Goal: Communication & Community: Answer question/provide support

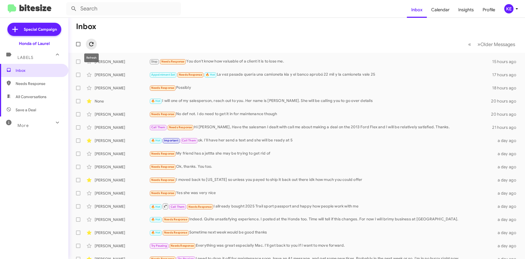
click at [92, 45] on icon at bounding box center [91, 44] width 7 height 7
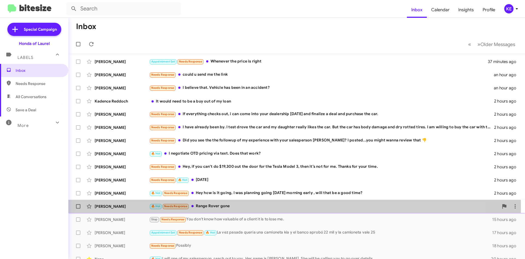
click at [121, 206] on div "[PERSON_NAME]" at bounding box center [122, 205] width 55 height 5
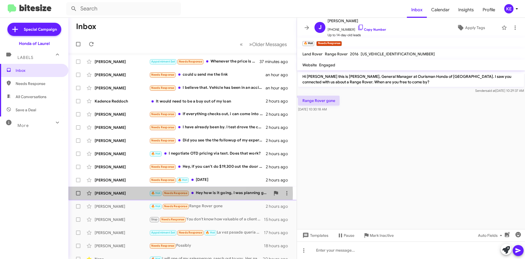
click at [130, 194] on div "[PERSON_NAME]" at bounding box center [122, 192] width 55 height 5
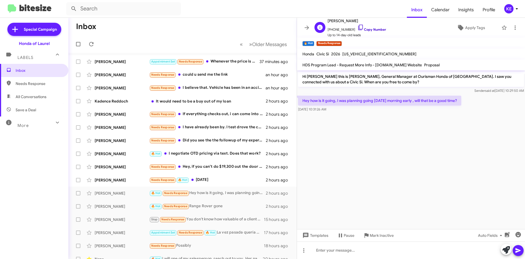
click at [358, 27] on icon at bounding box center [361, 27] width 7 height 7
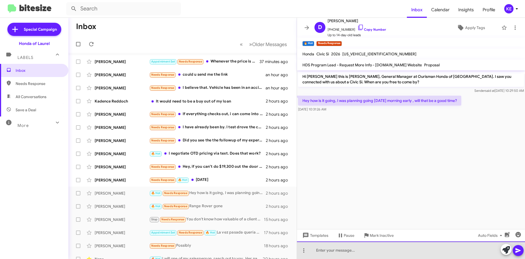
click at [348, 251] on div at bounding box center [411, 250] width 228 height 18
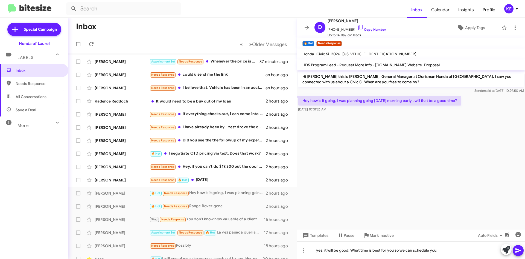
click at [519, 252] on icon at bounding box center [518, 250] width 7 height 7
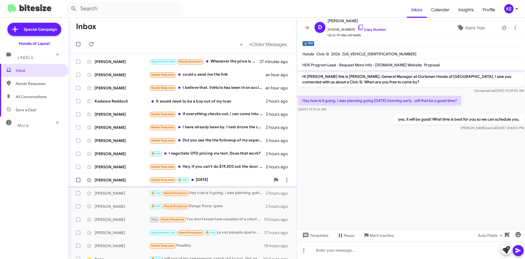
click at [140, 181] on div "[PERSON_NAME]" at bounding box center [122, 179] width 55 height 5
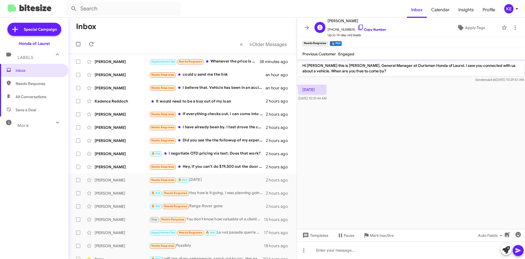
click at [358, 26] on icon at bounding box center [361, 27] width 7 height 7
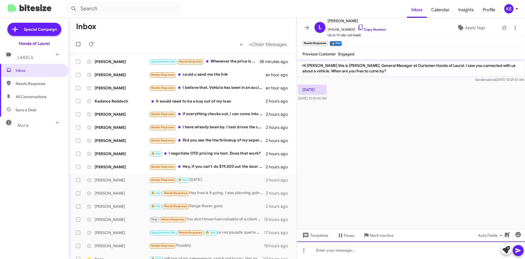
click at [364, 248] on div at bounding box center [411, 250] width 228 height 18
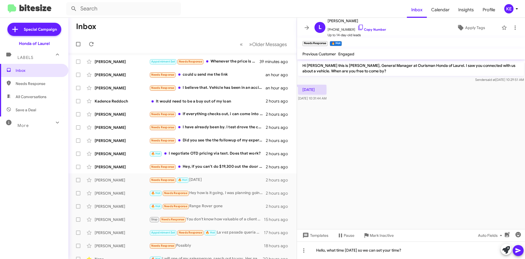
click at [519, 251] on icon at bounding box center [518, 250] width 7 height 7
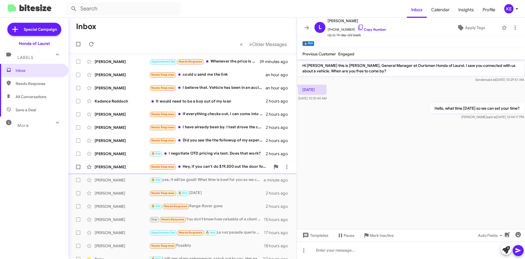
click at [132, 168] on div "[PERSON_NAME]" at bounding box center [122, 166] width 55 height 5
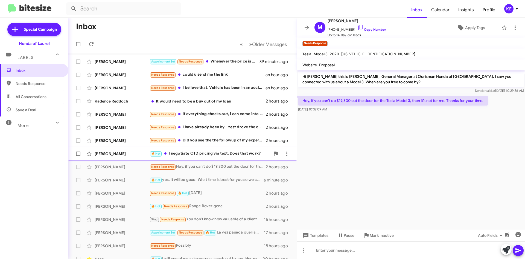
click at [118, 157] on div "[PERSON_NAME] 🔥 Hot I negotiate OTD pricing via text. Does that work? 2 hours a…" at bounding box center [183, 153] width 220 height 11
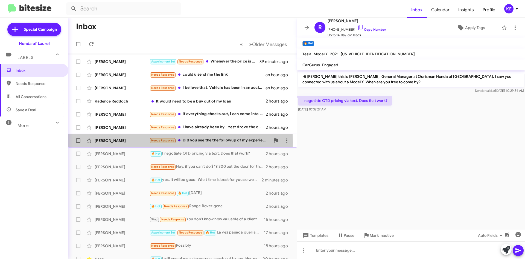
click at [132, 142] on div "[PERSON_NAME]" at bounding box center [122, 140] width 55 height 5
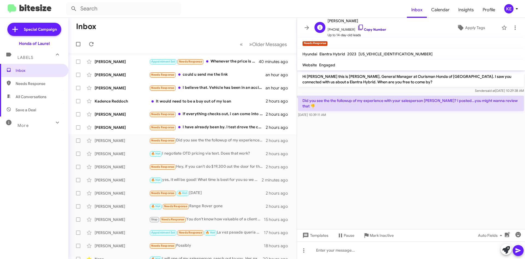
click at [358, 28] on icon at bounding box center [361, 27] width 7 height 7
click at [501, 27] on icon at bounding box center [504, 27] width 7 height 7
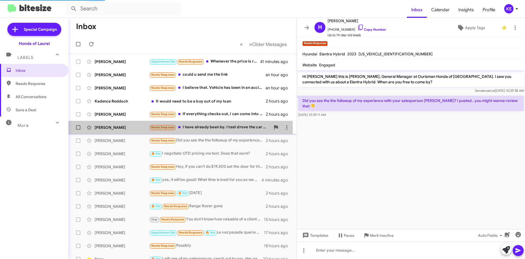
click at [118, 130] on div "[PERSON_NAME] Needs Response I have already been by. I test drove the car and m…" at bounding box center [183, 127] width 220 height 11
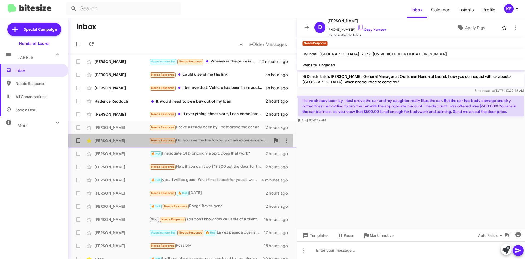
click at [132, 139] on div "[PERSON_NAME]" at bounding box center [122, 140] width 55 height 5
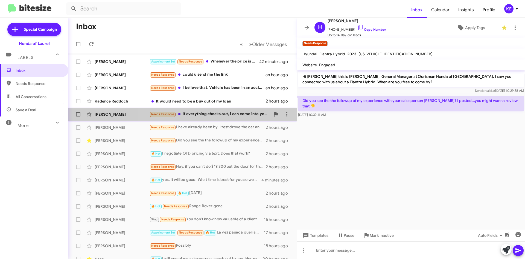
click at [219, 114] on div "Needs Response If everything checks out, i can come into your dealership [DATE]…" at bounding box center [209, 114] width 121 height 6
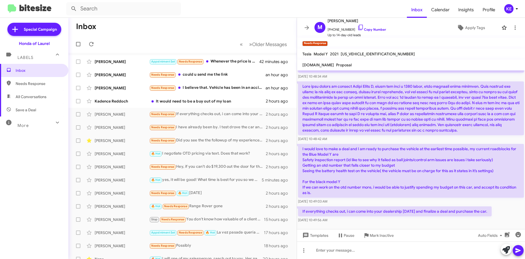
scroll to position [84, 0]
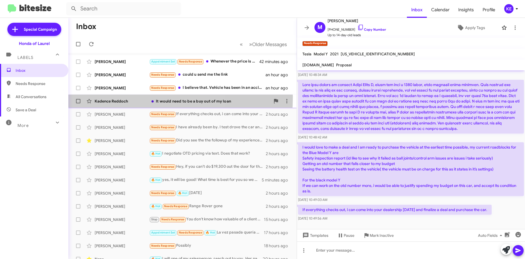
click at [120, 97] on div "Kadence Reddoch It would need to be a buy out of my loan 2 hours ago" at bounding box center [183, 100] width 220 height 11
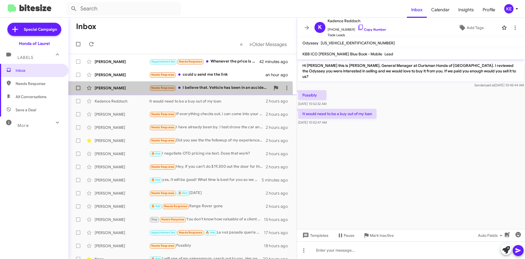
click at [127, 92] on div "[PERSON_NAME] Needs Response I believe that. Vehicle has been in an accident? a…" at bounding box center [183, 87] width 220 height 11
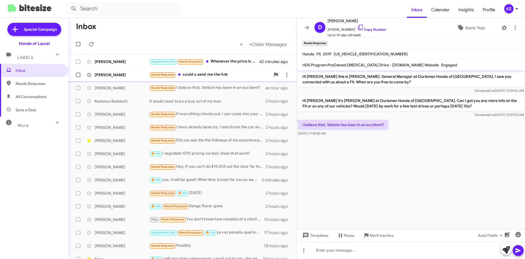
click at [128, 75] on div "[PERSON_NAME]" at bounding box center [122, 74] width 55 height 5
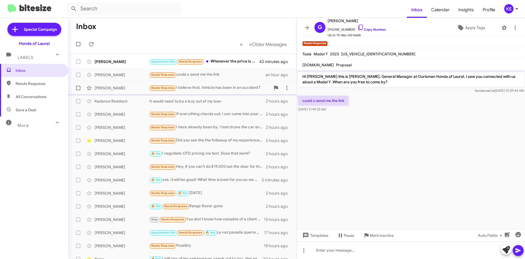
click at [129, 87] on div "[PERSON_NAME]" at bounding box center [122, 87] width 55 height 5
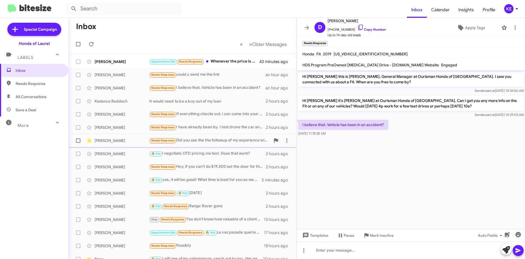
click at [100, 142] on div "[PERSON_NAME]" at bounding box center [122, 140] width 55 height 5
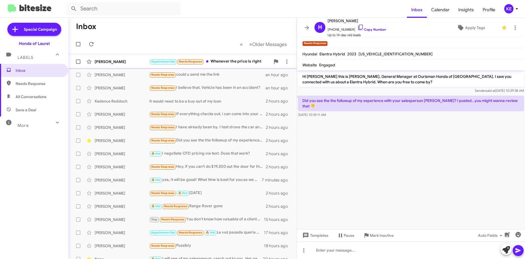
click at [132, 64] on div "[PERSON_NAME]" at bounding box center [122, 61] width 55 height 5
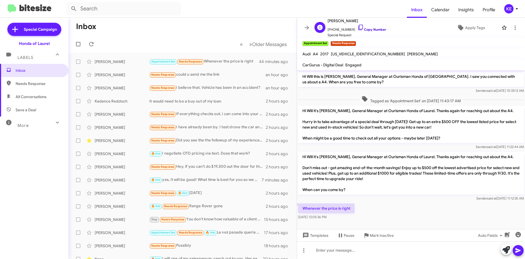
click at [358, 28] on icon at bounding box center [361, 27] width 7 height 7
click at [307, 28] on icon at bounding box center [307, 27] width 7 height 7
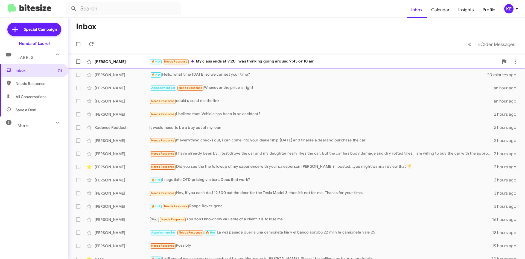
click at [130, 61] on div "[PERSON_NAME]" at bounding box center [122, 61] width 55 height 5
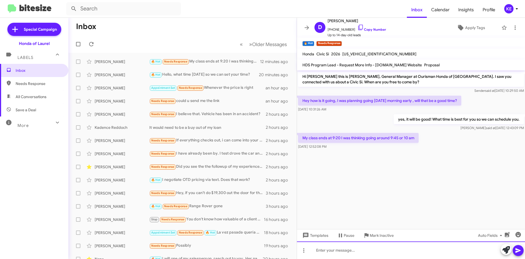
click at [390, 247] on div at bounding box center [411, 250] width 228 height 18
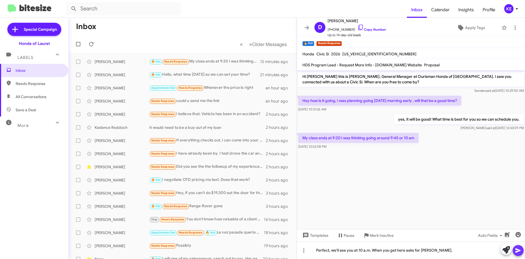
click at [518, 251] on icon at bounding box center [518, 250] width 5 height 5
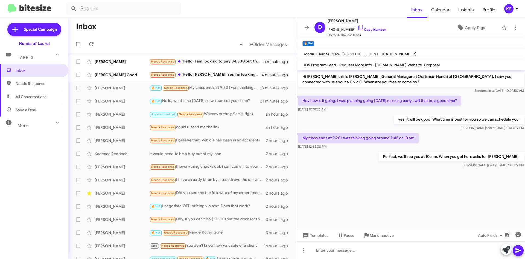
drag, startPoint x: 303, startPoint y: 102, endPoint x: 525, endPoint y: 163, distance: 230.5
click at [525, 163] on div "Hi [PERSON_NAME] this is [PERSON_NAME], General Manager at Ourisman Honda of [G…" at bounding box center [411, 119] width 228 height 99
copy div "Hey how is it going, I was planning going [DATE] morning early , will that be a…"
click at [378, 169] on div at bounding box center [411, 172] width 228 height 7
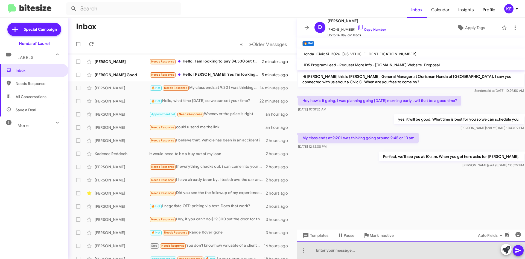
click at [353, 253] on div at bounding box center [411, 250] width 228 height 18
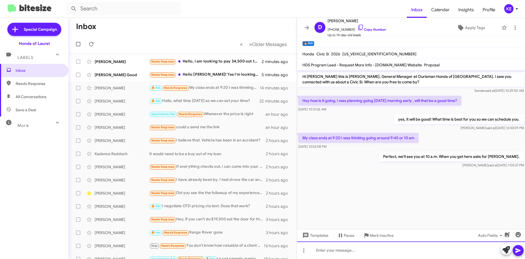
click at [338, 251] on div at bounding box center [411, 250] width 228 height 18
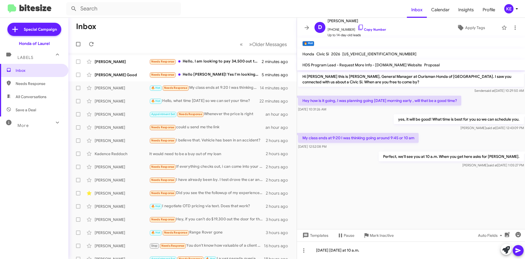
click at [517, 248] on icon at bounding box center [518, 250] width 7 height 7
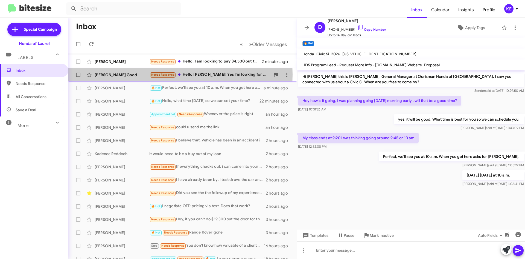
click at [119, 74] on div "[PERSON_NAME] Good" at bounding box center [122, 74] width 55 height 5
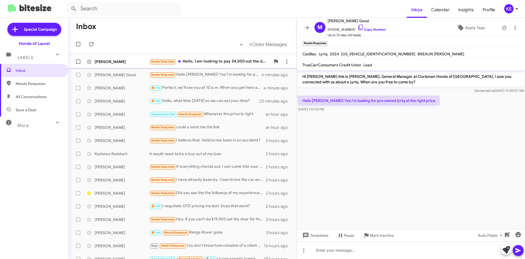
click at [128, 62] on div "[PERSON_NAME]" at bounding box center [122, 61] width 55 height 5
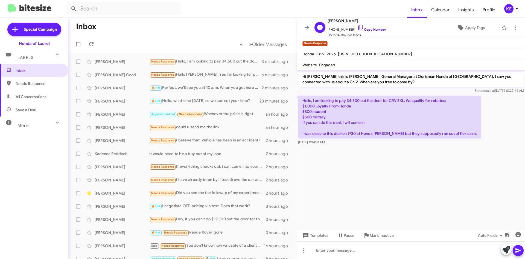
click at [358, 27] on icon at bounding box center [360, 27] width 5 height 5
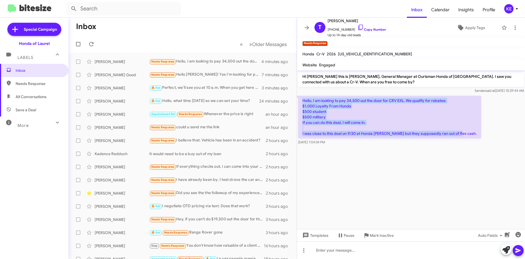
drag, startPoint x: 303, startPoint y: 99, endPoint x: 462, endPoint y: 136, distance: 162.7
click at [462, 136] on p "Hello, I am looking to pay 34,500 out the door for CRV EXL. We qualify for reba…" at bounding box center [389, 116] width 183 height 43
copy p "Hello, I am looking to pay 34,500 out the door for CRV EXL. We qualify for reba…"
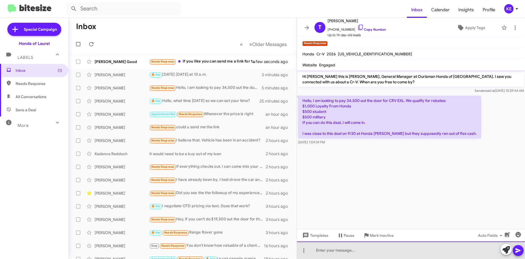
click at [366, 248] on div at bounding box center [411, 250] width 228 height 18
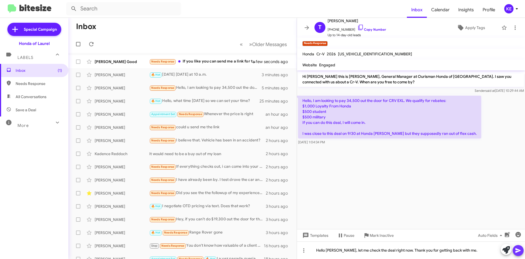
click at [517, 249] on icon at bounding box center [518, 250] width 5 height 5
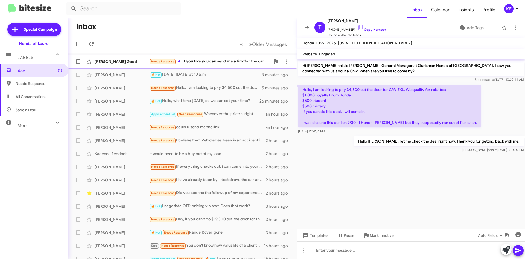
click at [125, 62] on div "[PERSON_NAME] Good" at bounding box center [122, 61] width 55 height 5
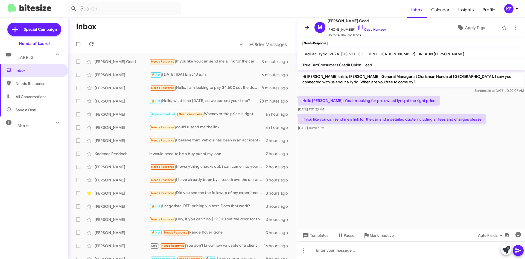
click at [305, 28] on icon at bounding box center [307, 27] width 7 height 7
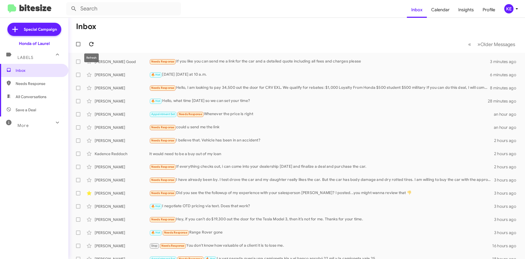
click at [94, 45] on icon at bounding box center [91, 44] width 7 height 7
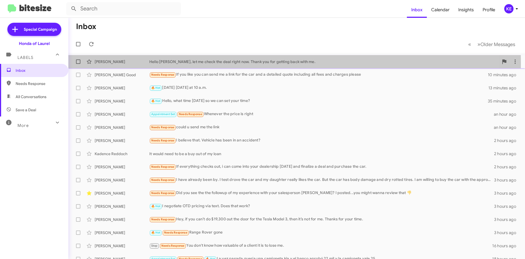
click at [128, 63] on div "[PERSON_NAME]" at bounding box center [122, 61] width 55 height 5
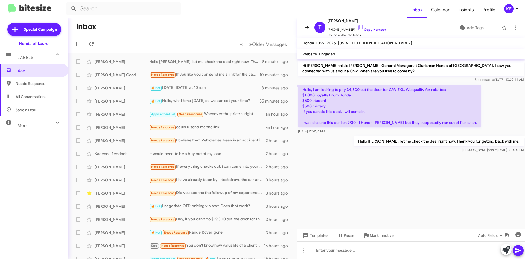
click at [306, 30] on icon at bounding box center [307, 27] width 7 height 7
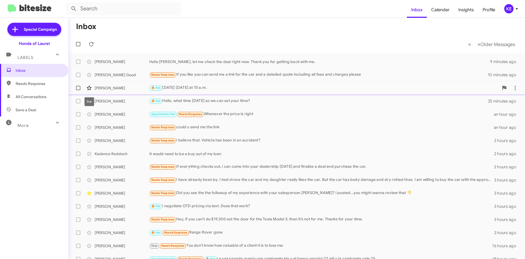
click at [89, 88] on icon at bounding box center [89, 88] width 7 height 7
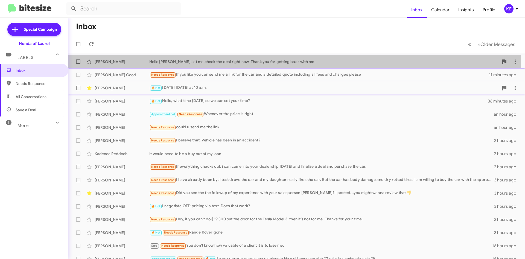
click at [131, 62] on div "[PERSON_NAME]" at bounding box center [122, 61] width 55 height 5
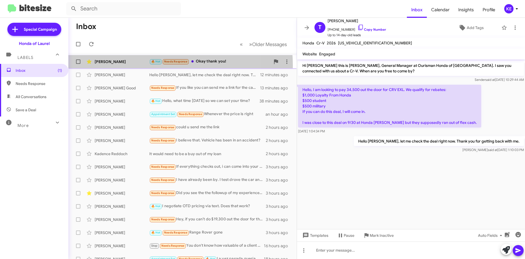
click at [138, 65] on div "[PERSON_NAME] 🔥 Hot Needs Response Okay thank you! a few seconds ago" at bounding box center [183, 61] width 220 height 11
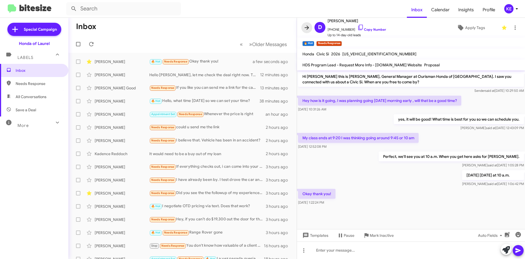
click at [308, 27] on icon at bounding box center [307, 27] width 7 height 7
